Goal: Information Seeking & Learning: Find specific fact

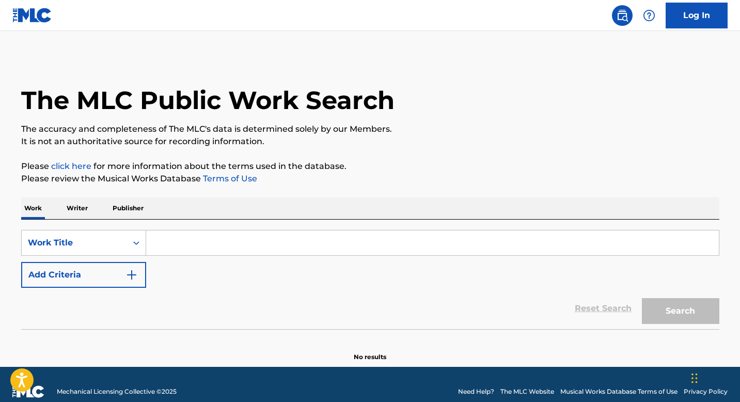
click at [87, 210] on p "Writer" at bounding box center [77, 208] width 27 height 22
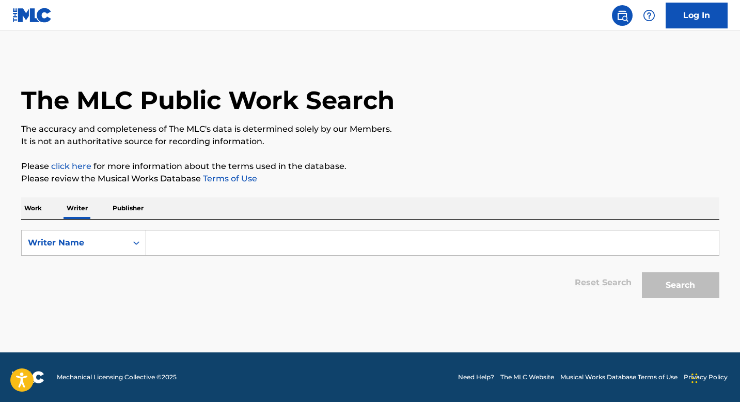
click at [126, 212] on p "Publisher" at bounding box center [128, 208] width 37 height 22
click at [36, 209] on p "Work" at bounding box center [33, 208] width 24 height 22
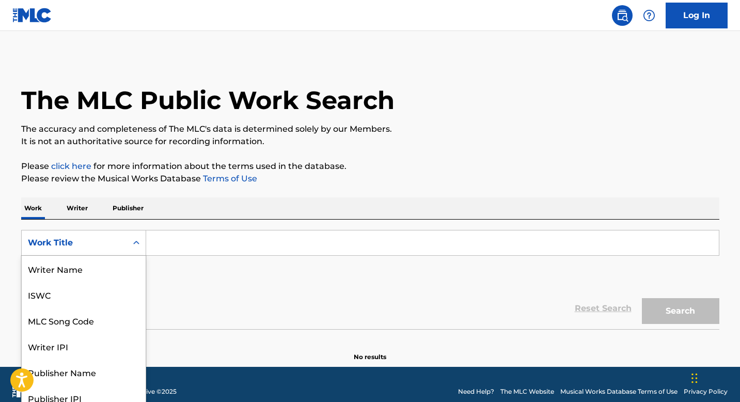
scroll to position [8, 0]
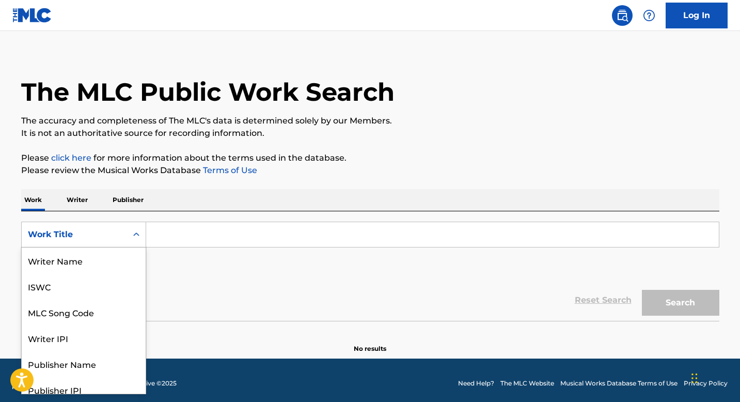
click at [139, 242] on div "Search Form" at bounding box center [136, 234] width 19 height 19
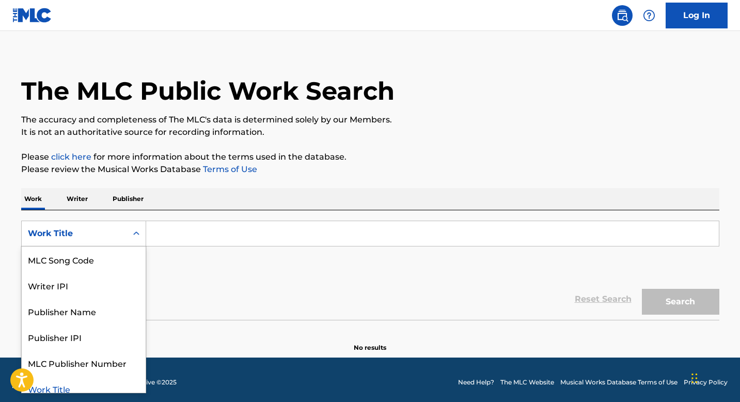
click at [96, 386] on div "Work Title" at bounding box center [84, 389] width 124 height 26
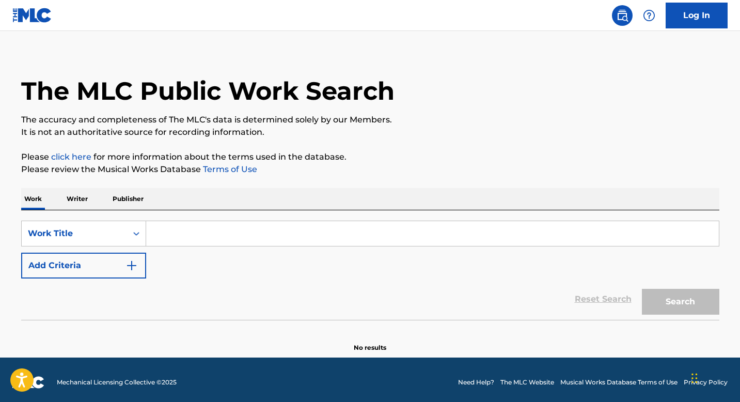
click at [226, 237] on input "Search Form" at bounding box center [432, 233] width 573 height 25
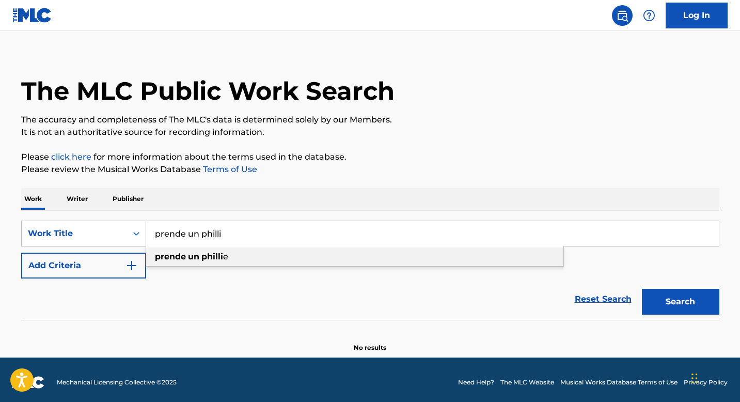
click at [202, 257] on strong "philli" at bounding box center [212, 257] width 22 height 10
type input "prende un phillie"
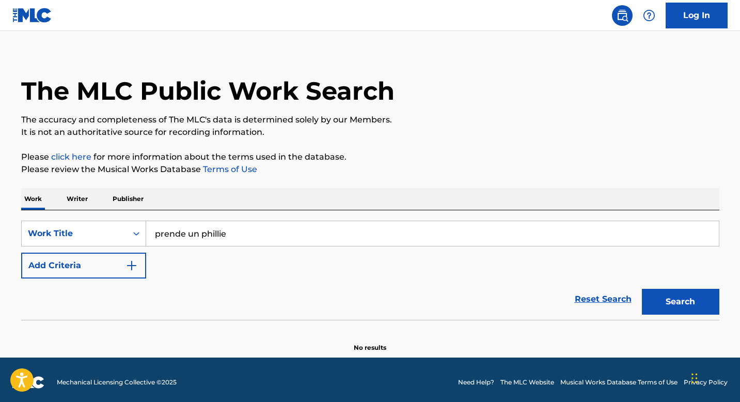
click at [202, 257] on div "SearchWithCriteriafa5c0abc-3153-45df-9886-ee2eb040ded7 Work Title prende un phi…" at bounding box center [370, 250] width 698 height 58
click at [685, 299] on button "Search" at bounding box center [680, 302] width 77 height 26
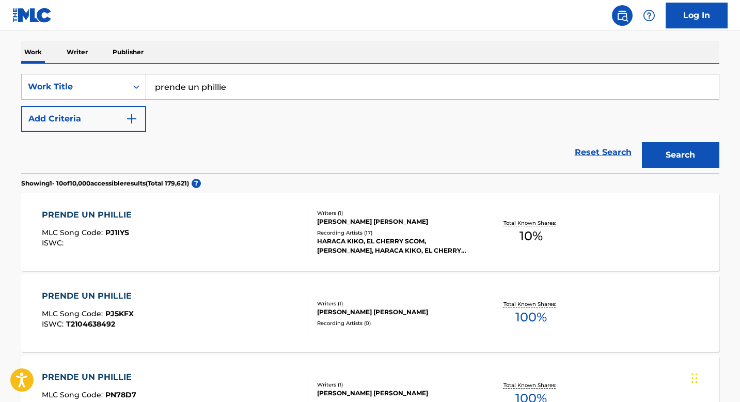
scroll to position [154, 0]
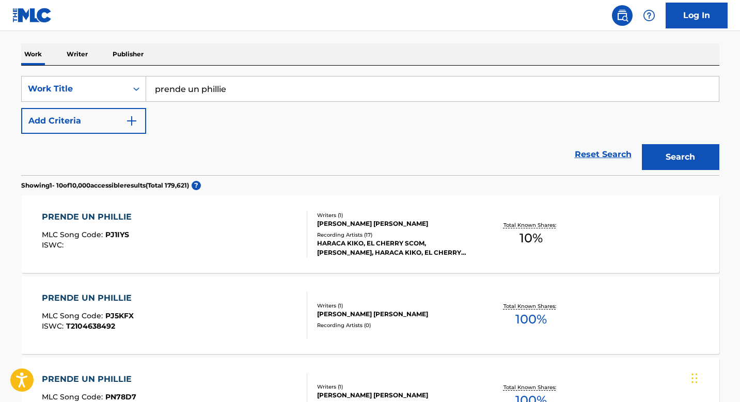
click at [134, 121] on img "Search Form" at bounding box center [132, 121] width 12 height 12
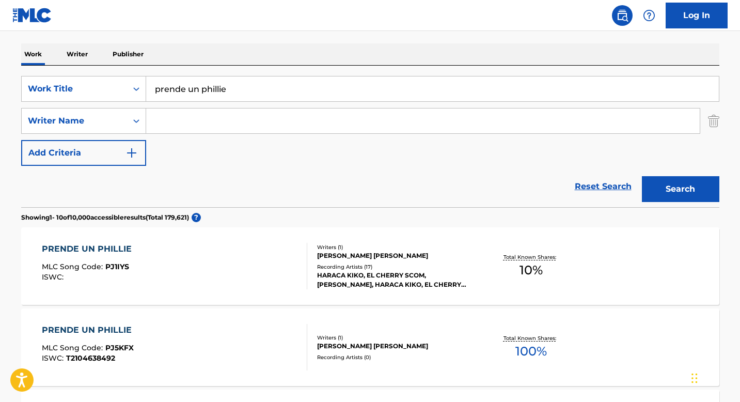
click at [239, 86] on input "prende un phillie" at bounding box center [432, 88] width 573 height 25
click at [190, 130] on input "Search Form" at bounding box center [423, 120] width 554 height 25
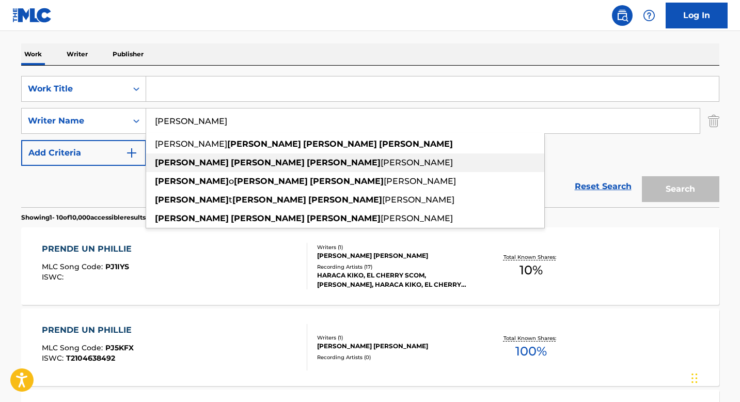
click at [381, 161] on span "[PERSON_NAME]" at bounding box center [417, 163] width 72 height 10
type input "[PERSON_NAME] [PERSON_NAME]"
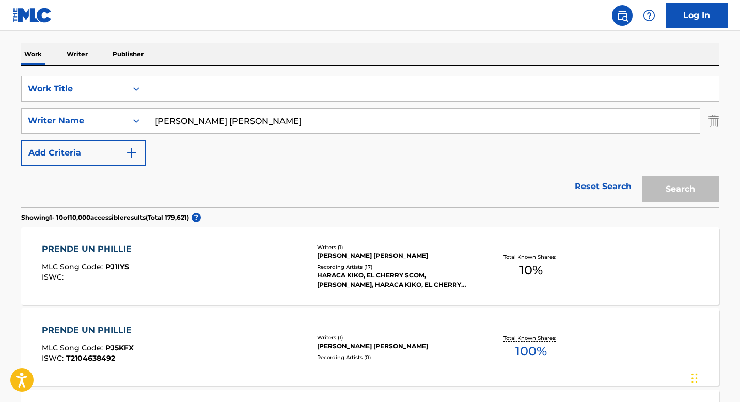
click at [485, 172] on div "Reset Search Search" at bounding box center [370, 186] width 698 height 41
click at [386, 129] on input "[PERSON_NAME] [PERSON_NAME]" at bounding box center [423, 120] width 554 height 25
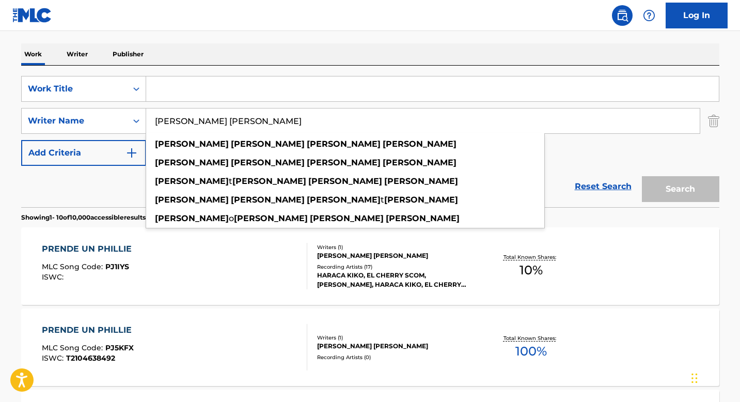
click at [386, 129] on input "[PERSON_NAME] [PERSON_NAME]" at bounding box center [423, 120] width 554 height 25
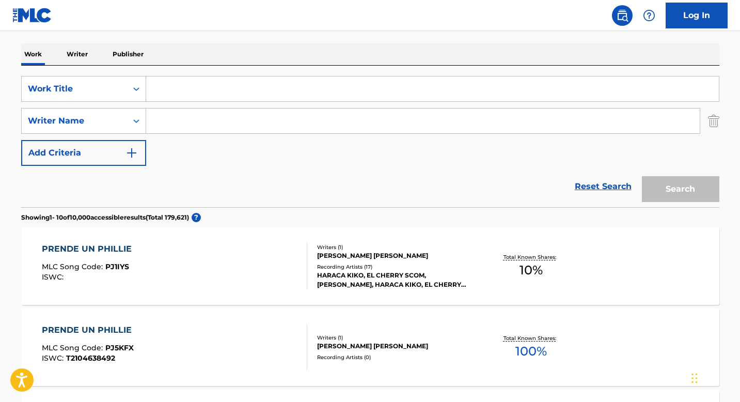
click at [389, 129] on input "Search Form" at bounding box center [423, 120] width 554 height 25
paste input "[PERSON_NAME] [PERSON_NAME]"
type input "[PERSON_NAME] [PERSON_NAME]"
click at [378, 149] on div "SearchWithCriteriafa5c0abc-3153-45df-9886-ee2eb040ded7 Work Title SearchWithCri…" at bounding box center [370, 121] width 698 height 90
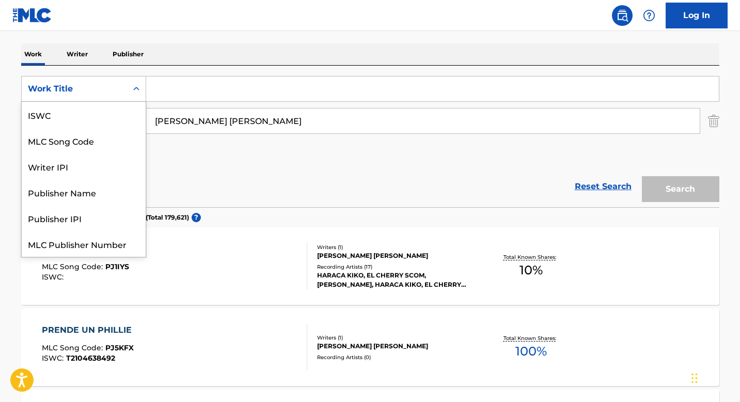
click at [134, 92] on icon "Search Form" at bounding box center [136, 89] width 10 height 10
click at [69, 249] on div "Work Title" at bounding box center [84, 244] width 124 height 26
click at [141, 84] on icon "Search Form" at bounding box center [136, 89] width 10 height 10
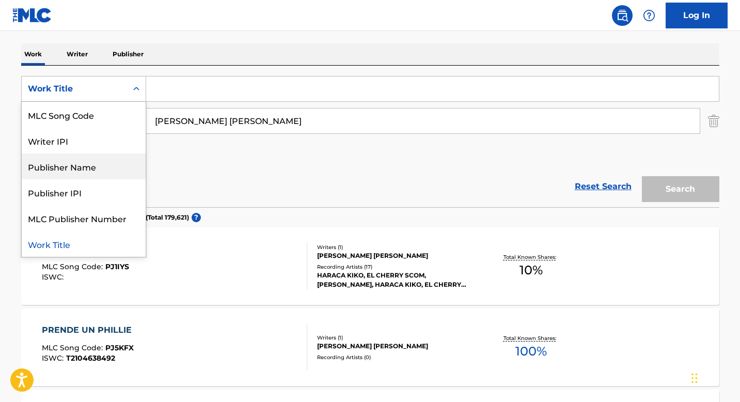
click at [103, 166] on div "Publisher Name" at bounding box center [84, 166] width 124 height 26
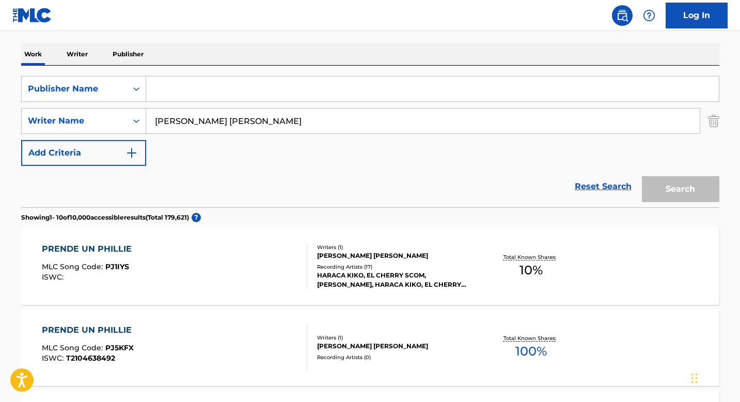
click at [208, 91] on input "Search Form" at bounding box center [432, 88] width 573 height 25
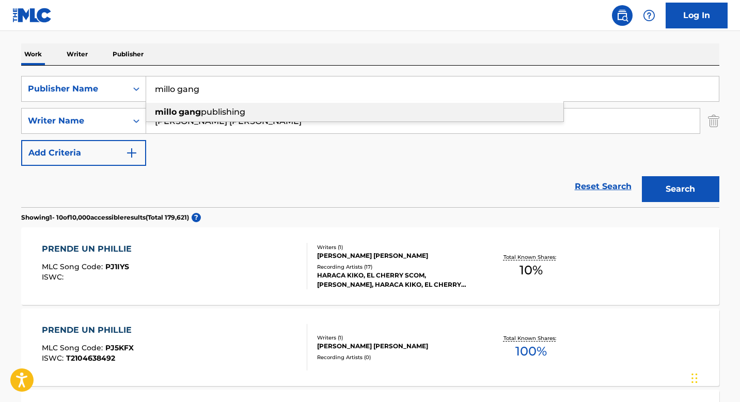
click at [197, 113] on strong "gang" at bounding box center [190, 112] width 22 height 10
type input "millo gang publishing"
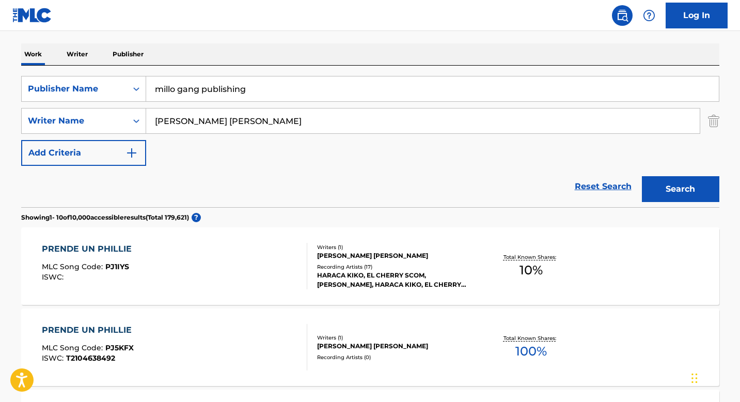
click at [302, 112] on input "[PERSON_NAME] [PERSON_NAME]" at bounding box center [423, 120] width 554 height 25
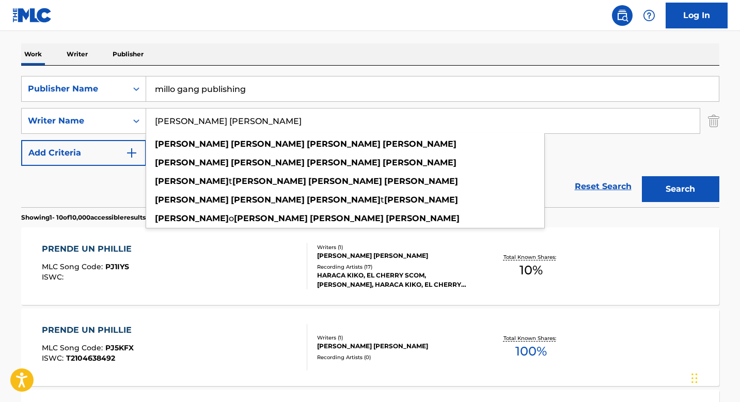
click at [302, 112] on input "[PERSON_NAME] [PERSON_NAME]" at bounding box center [423, 120] width 554 height 25
click at [297, 119] on input "[PERSON_NAME] [PERSON_NAME]" at bounding box center [423, 120] width 554 height 25
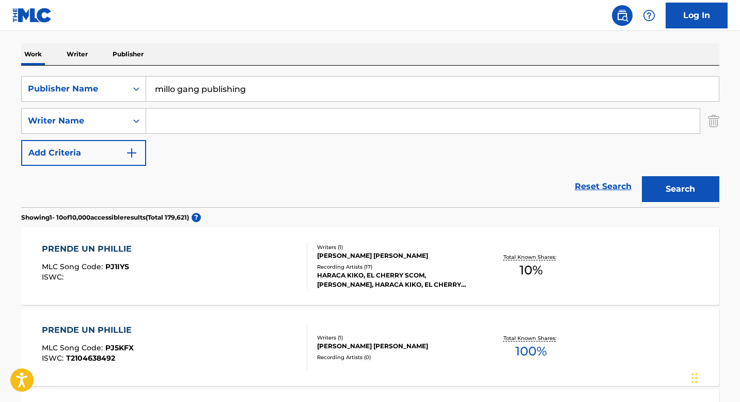
click at [642, 176] on button "Search" at bounding box center [680, 189] width 77 height 26
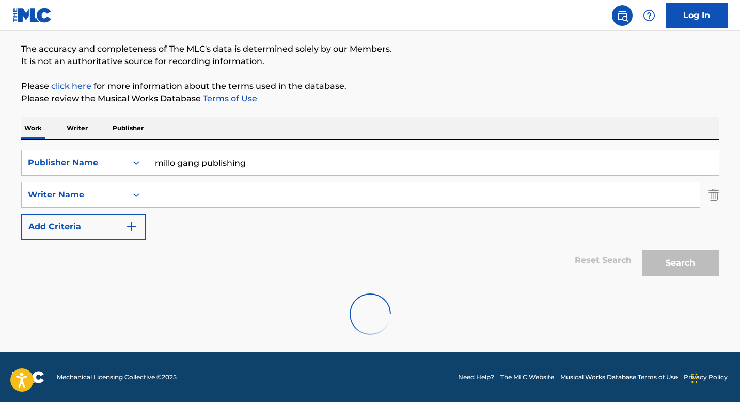
scroll to position [154, 0]
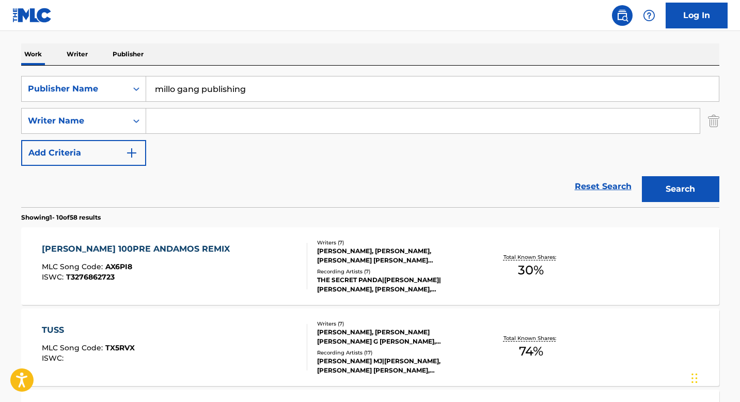
click at [463, 145] on div "SearchWithCriteria0c64ee61-e931-4a60-9a96-a32cd8bad7e7 Publisher Name millo gan…" at bounding box center [370, 121] width 698 height 90
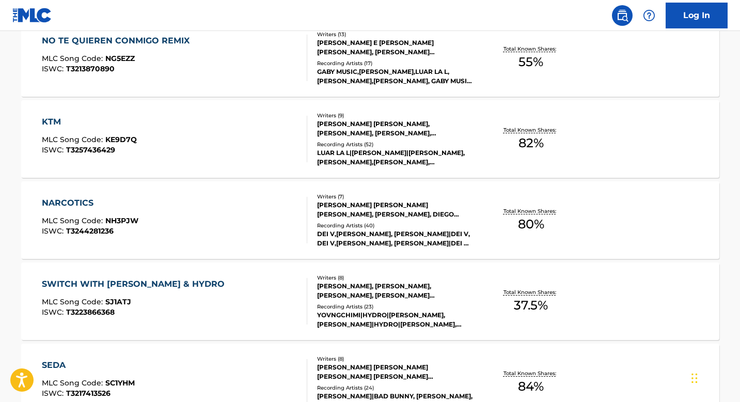
scroll to position [729, 0]
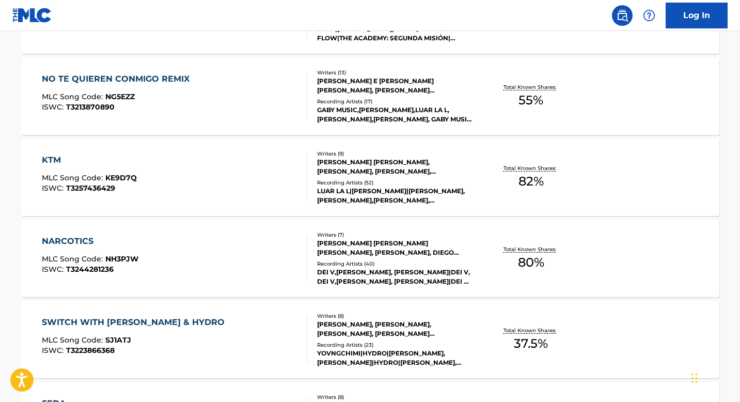
click at [445, 165] on div "[PERSON_NAME] [PERSON_NAME], [PERSON_NAME], [PERSON_NAME], [PERSON_NAME] [PERSO…" at bounding box center [395, 167] width 156 height 19
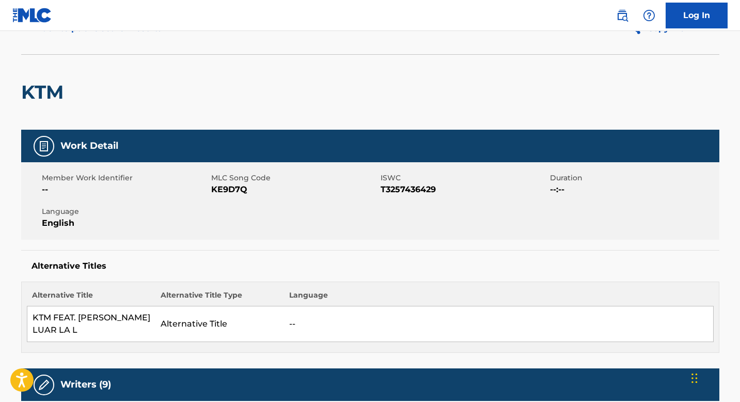
scroll to position [54, 0]
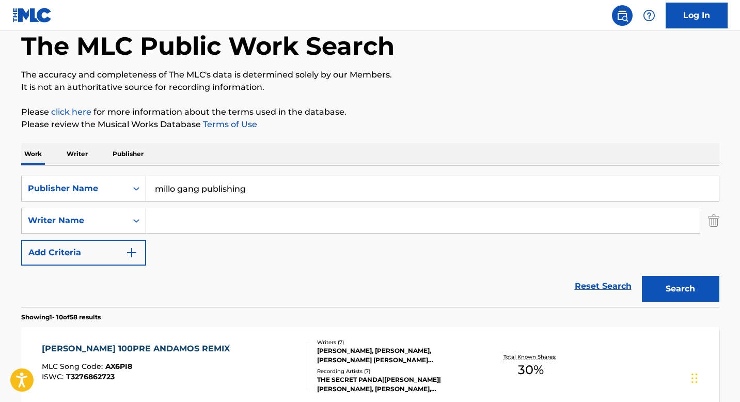
scroll to position [788, 0]
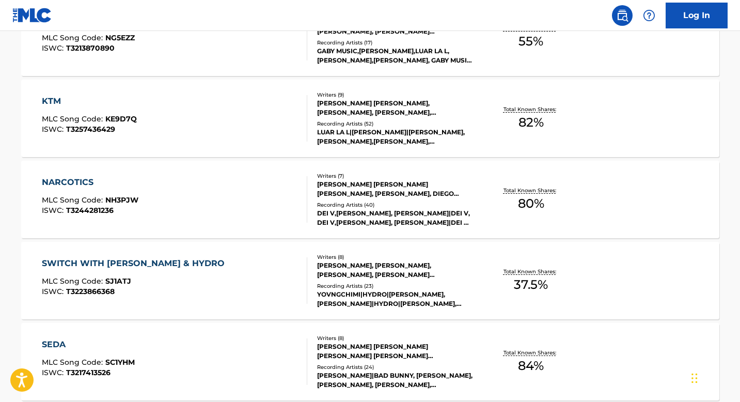
click at [631, 11] on link at bounding box center [622, 15] width 21 height 21
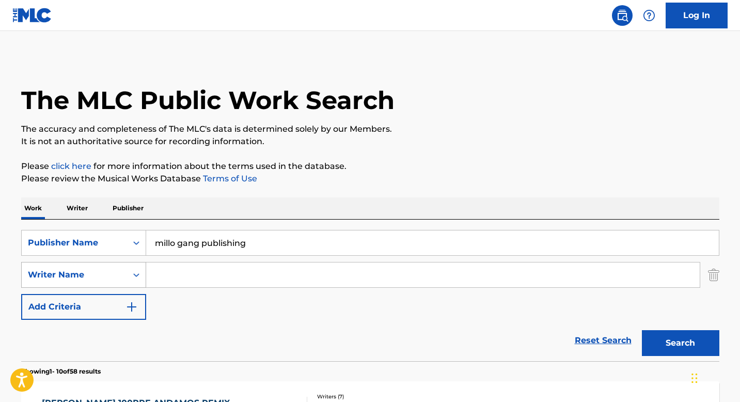
click at [126, 287] on div "Writer Name" at bounding box center [83, 275] width 125 height 26
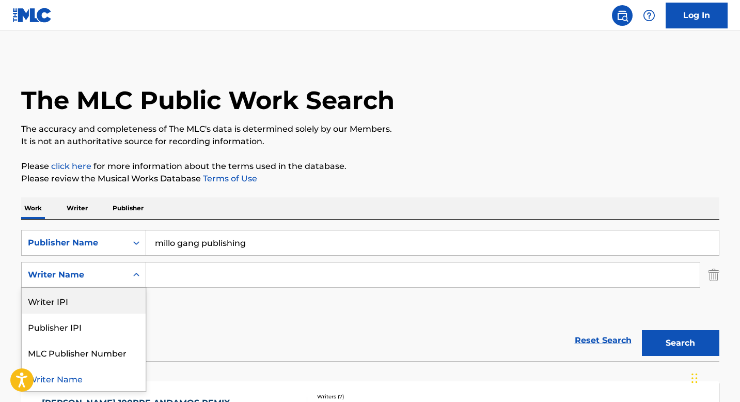
click at [120, 298] on div "Writer IPI" at bounding box center [84, 301] width 124 height 26
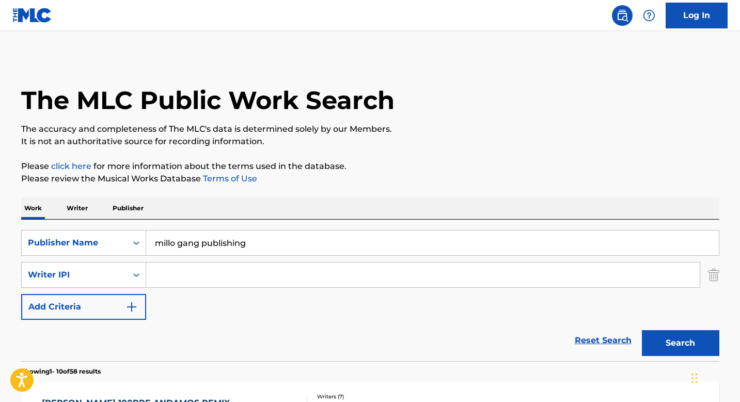
click at [265, 244] on input "millo gang publishing" at bounding box center [432, 242] width 573 height 25
click at [121, 242] on div "Publisher Name" at bounding box center [74, 243] width 105 height 20
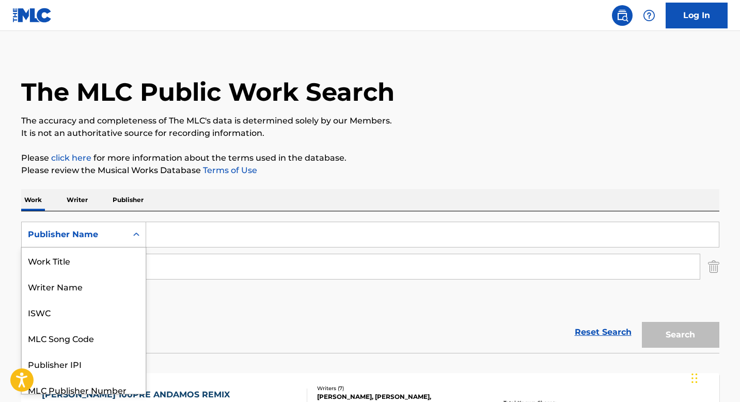
scroll to position [9, 0]
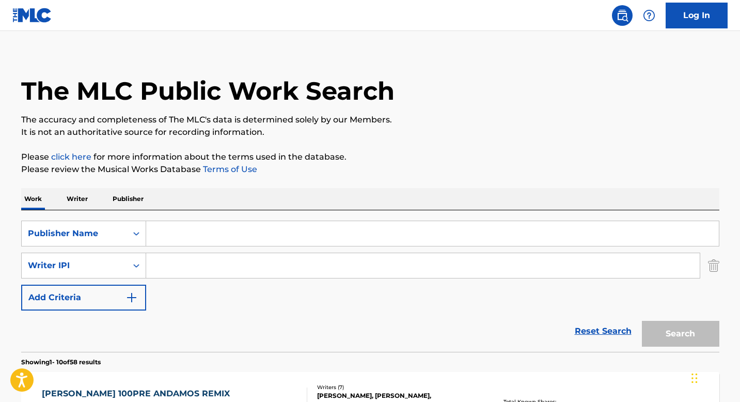
click at [238, 325] on div "Reset Search Search" at bounding box center [370, 330] width 698 height 41
click at [617, 334] on link "Reset Search" at bounding box center [603, 331] width 67 height 23
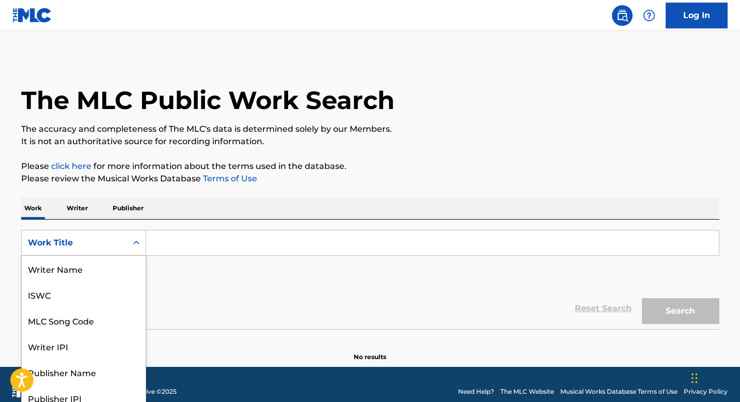
scroll to position [8, 0]
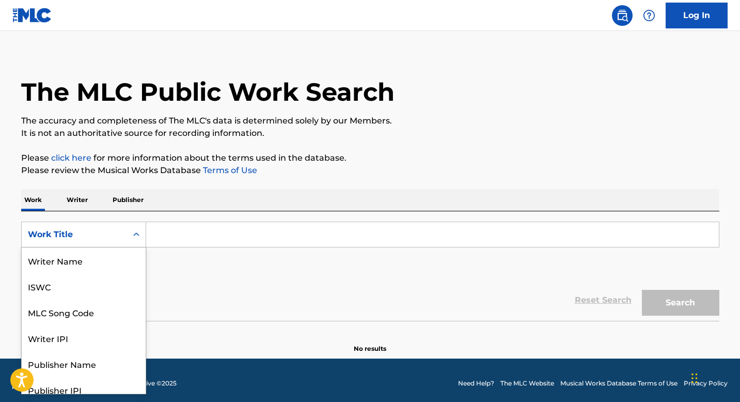
click at [138, 243] on div "Search Form" at bounding box center [136, 234] width 19 height 19
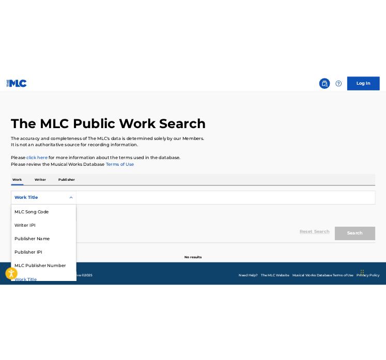
scroll to position [9, 0]
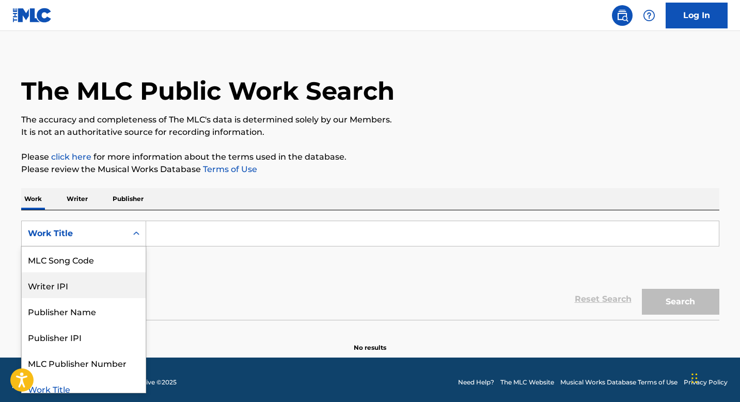
click at [114, 281] on div "Writer IPI" at bounding box center [84, 285] width 124 height 26
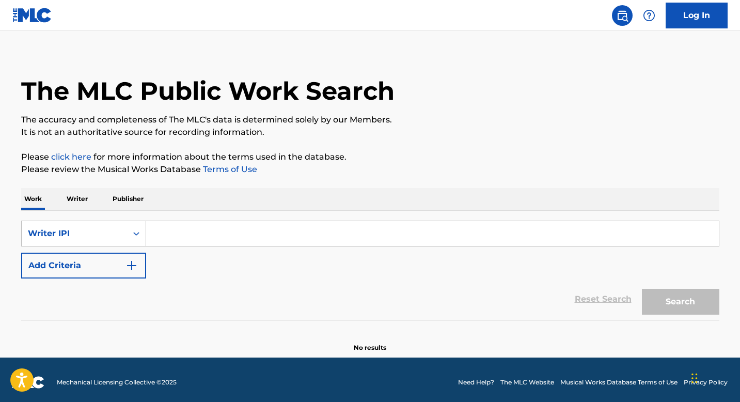
click at [191, 239] on input "Search Form" at bounding box center [432, 233] width 573 height 25
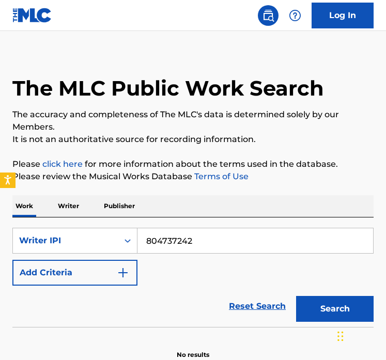
type input "804737242"
click at [296, 296] on button "Search" at bounding box center [334, 309] width 77 height 26
click at [197, 288] on div "Reset Search Search" at bounding box center [192, 306] width 361 height 41
click at [144, 236] on input "804737242" at bounding box center [255, 240] width 236 height 25
click at [71, 210] on p "Writer" at bounding box center [68, 206] width 27 height 22
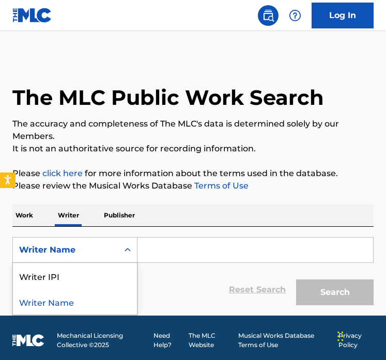
click at [132, 251] on icon "Search Form" at bounding box center [127, 250] width 10 height 10
click at [152, 251] on input "Search Form" at bounding box center [255, 250] width 236 height 25
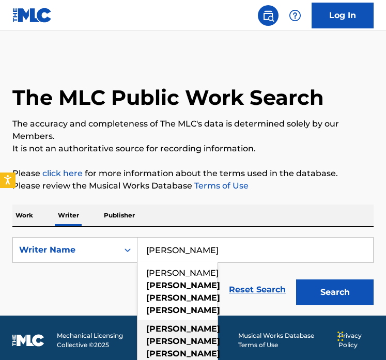
click at [193, 336] on strong "[PERSON_NAME]" at bounding box center [183, 341] width 74 height 10
type input "[PERSON_NAME] [PERSON_NAME]"
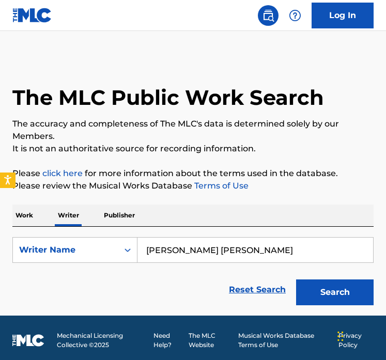
click at [362, 286] on button "Search" at bounding box center [334, 293] width 77 height 26
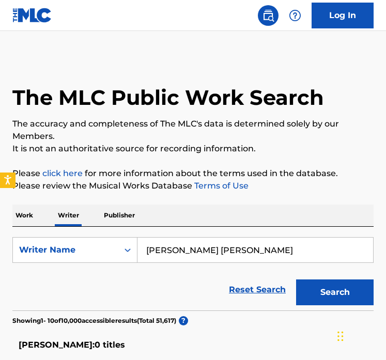
click at [52, 292] on div "Reset Search Search" at bounding box center [192, 289] width 361 height 41
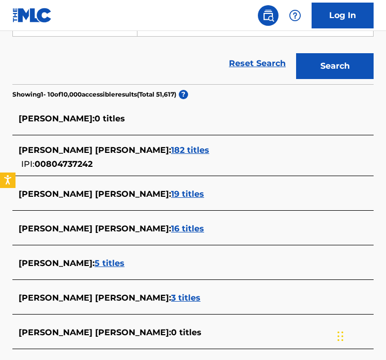
scroll to position [227, 0]
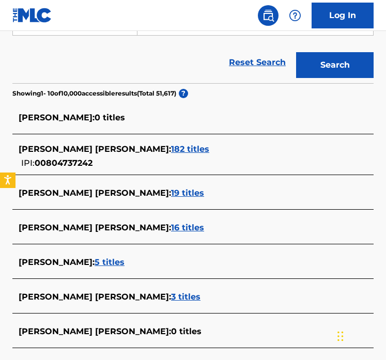
click at [190, 150] on span "182 titles" at bounding box center [190, 149] width 38 height 10
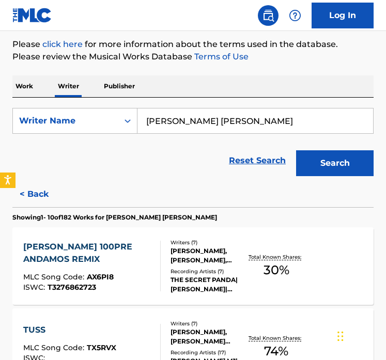
scroll to position [127, 0]
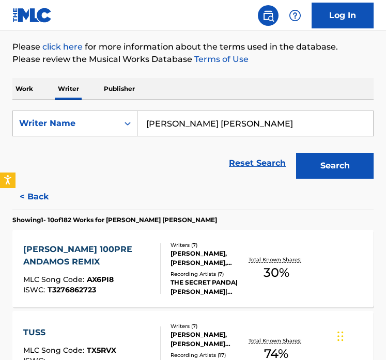
click at [125, 90] on p "Publisher" at bounding box center [119, 89] width 37 height 22
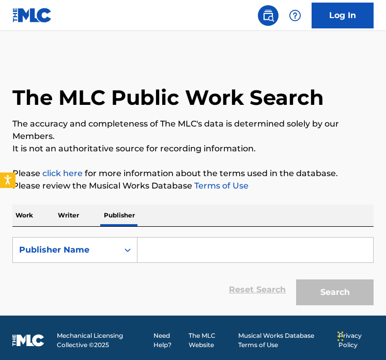
click at [166, 254] on input "Search Form" at bounding box center [255, 250] width 236 height 25
type input "l"
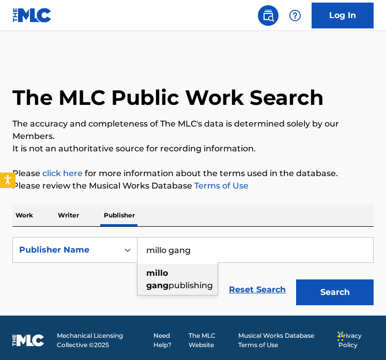
click at [168, 281] on span "publishing" at bounding box center [190, 286] width 44 height 10
type input "millo gang publishing"
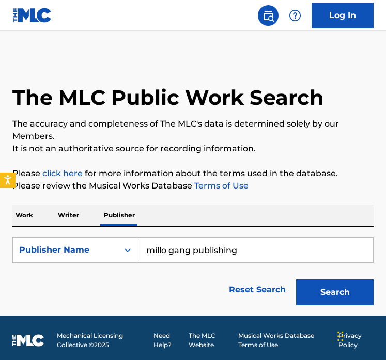
click at [353, 291] on button "Search" at bounding box center [334, 293] width 77 height 26
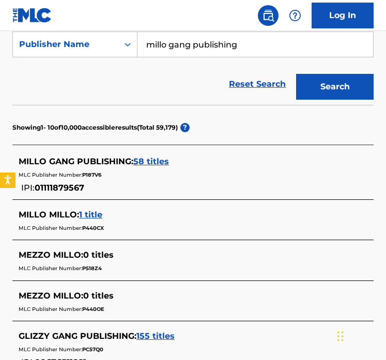
scroll to position [207, 0]
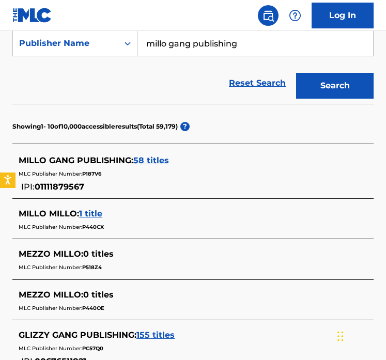
click at [167, 161] on span "58 titles" at bounding box center [151, 161] width 36 height 10
